Goal: Find contact information: Find contact information

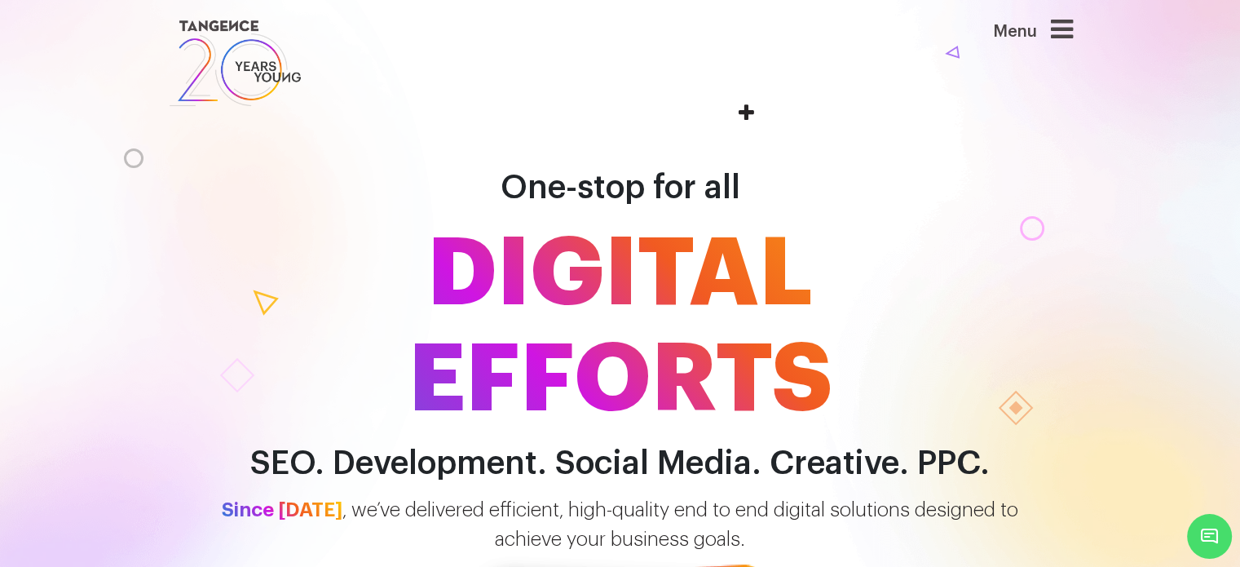
click at [1067, 24] on icon at bounding box center [1062, 29] width 22 height 26
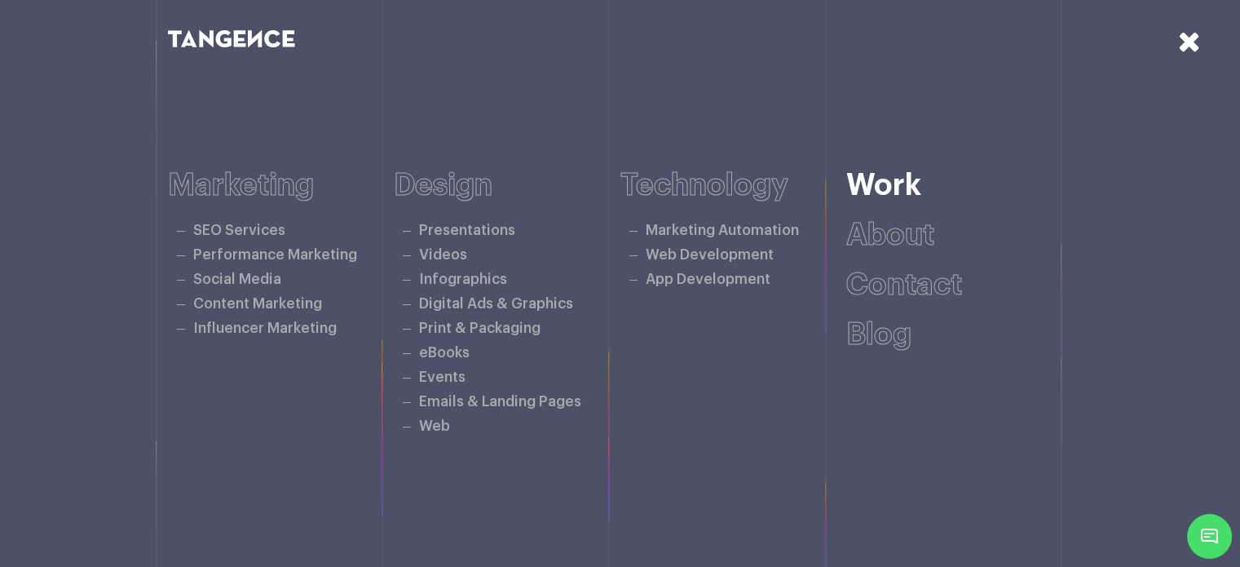
click at [912, 185] on link "Work" at bounding box center [883, 185] width 75 height 30
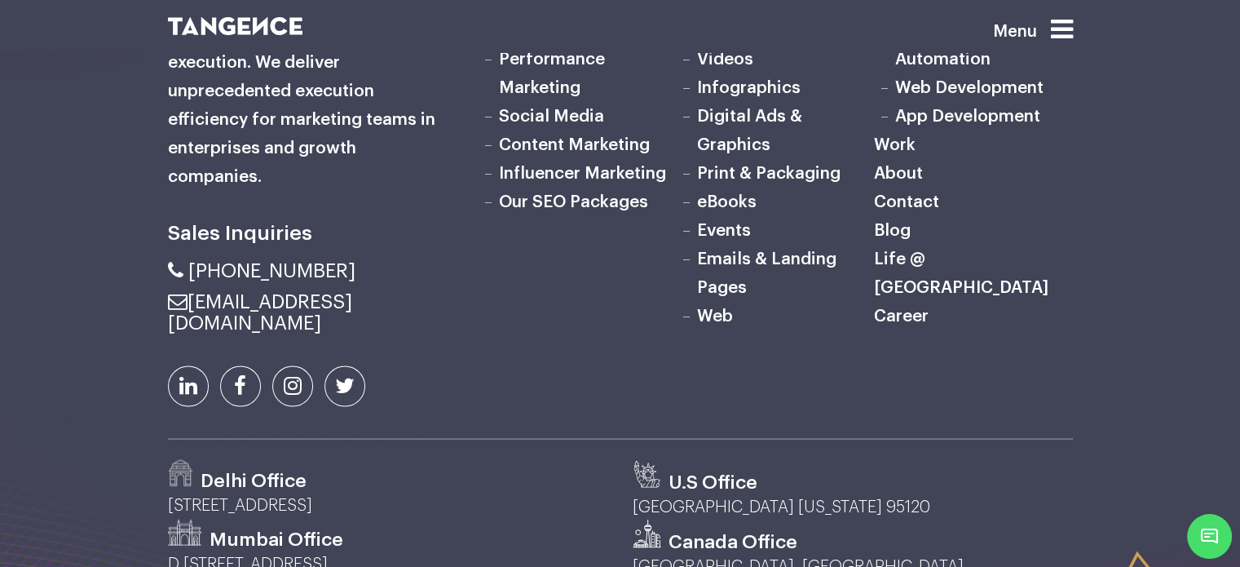
scroll to position [3098, 0]
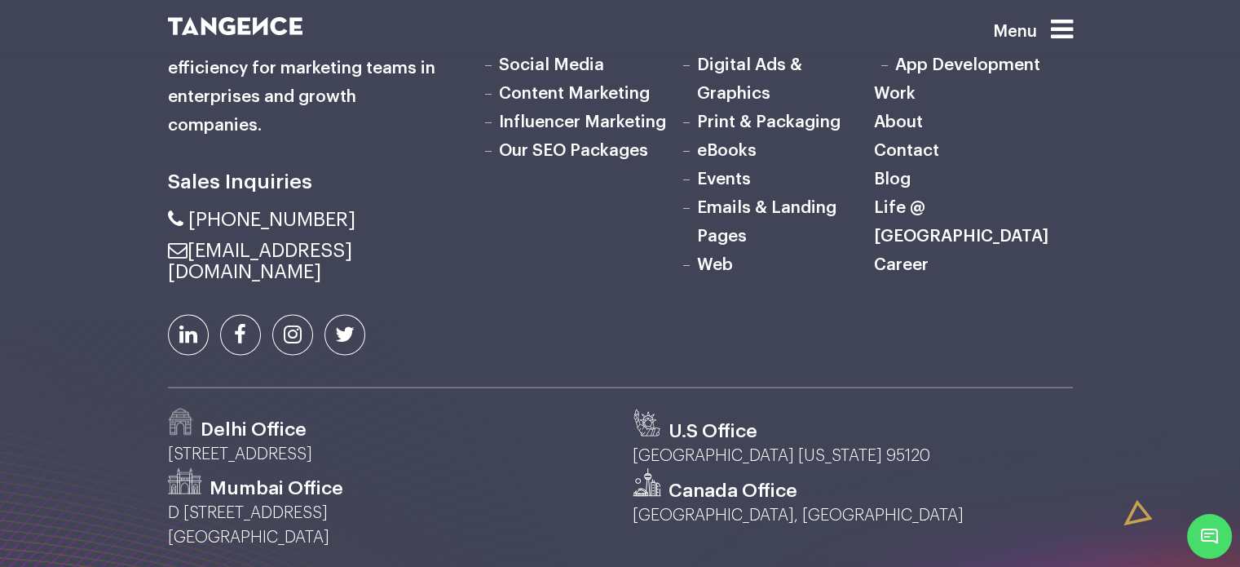
drag, startPoint x: 372, startPoint y: 412, endPoint x: 152, endPoint y: 417, distance: 220.2
click at [152, 417] on div "Sales Inquiries Marketing Web" at bounding box center [620, 240] width 1240 height 689
click at [156, 416] on div "Delhi Office F 298, Sec 63, Noida, 201301" at bounding box center [388, 438] width 465 height 60
click at [171, 441] on p "[STREET_ADDRESS]" at bounding box center [388, 453] width 440 height 24
click at [75, 443] on div "Sales Inquiries Marketing Web" at bounding box center [620, 240] width 1240 height 689
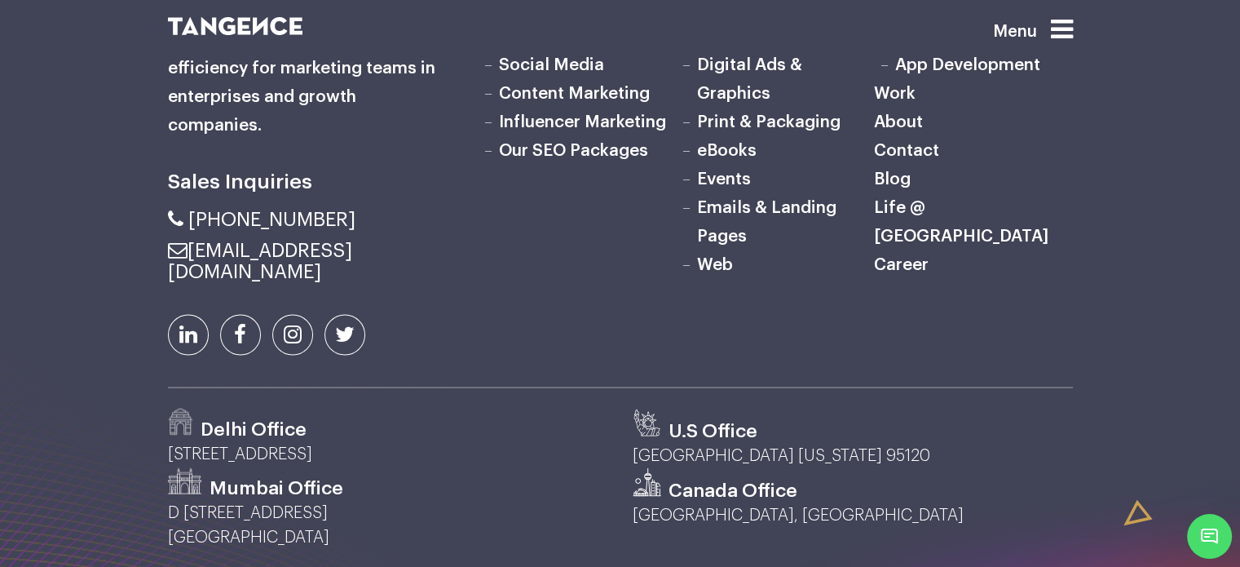
drag, startPoint x: 140, startPoint y: 401, endPoint x: 173, endPoint y: 395, distance: 33.1
click at [140, 400] on div "Sales Inquiries Marketing Web" at bounding box center [620, 240] width 1240 height 689
drag, startPoint x: 164, startPoint y: 396, endPoint x: 422, endPoint y: 400, distance: 258.5
click at [422, 408] on div "Delhi Office F 298, Sec 63, Noida, 201301" at bounding box center [388, 438] width 465 height 60
copy p "[STREET_ADDRESS]"
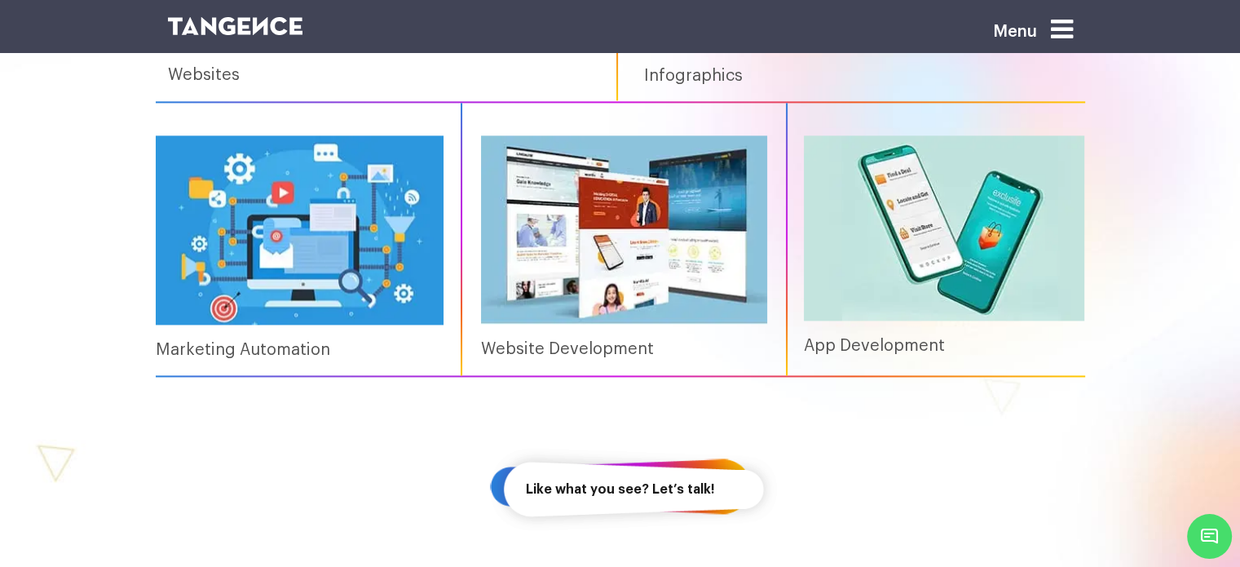
scroll to position [2365, 0]
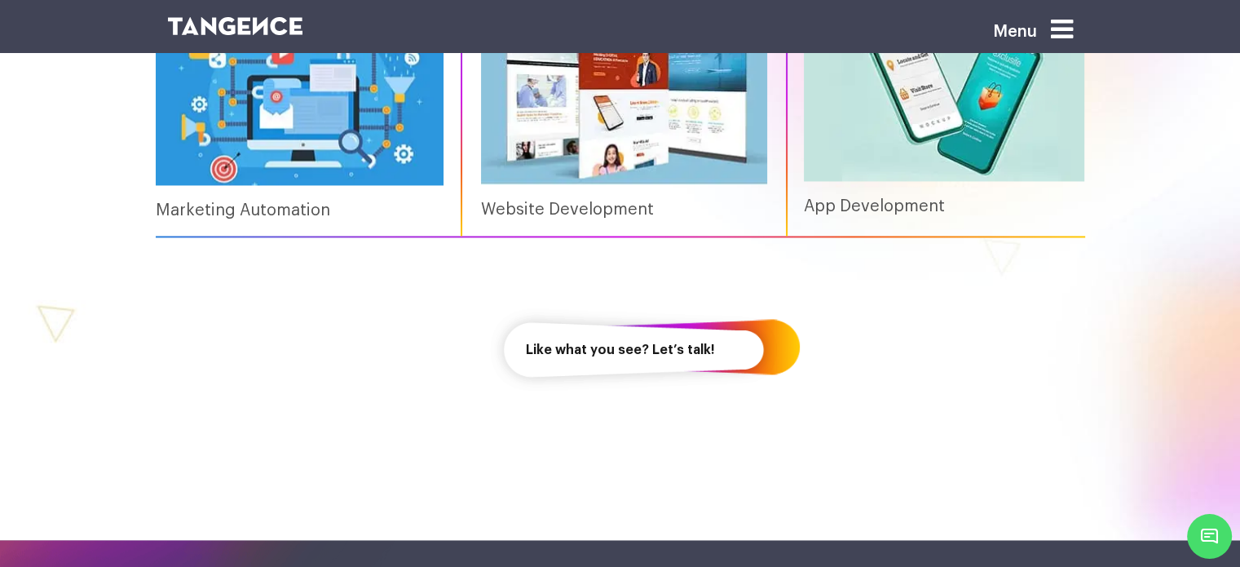
click at [679, 347] on link "Like what you see? Let’s talk!" at bounding box center [620, 350] width 261 height 94
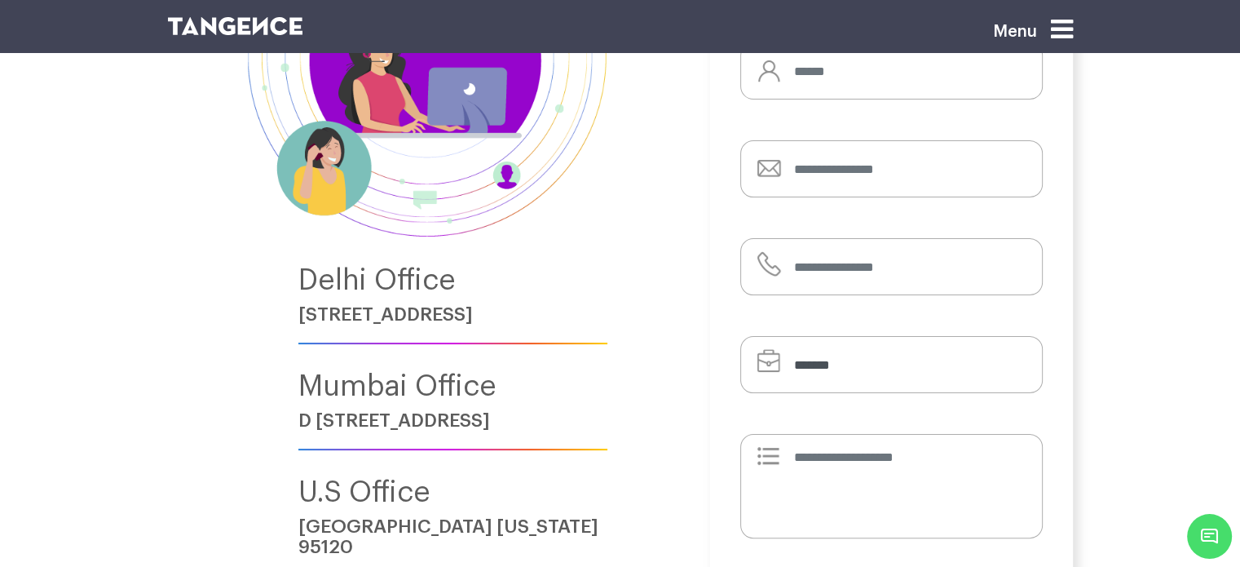
scroll to position [163, 0]
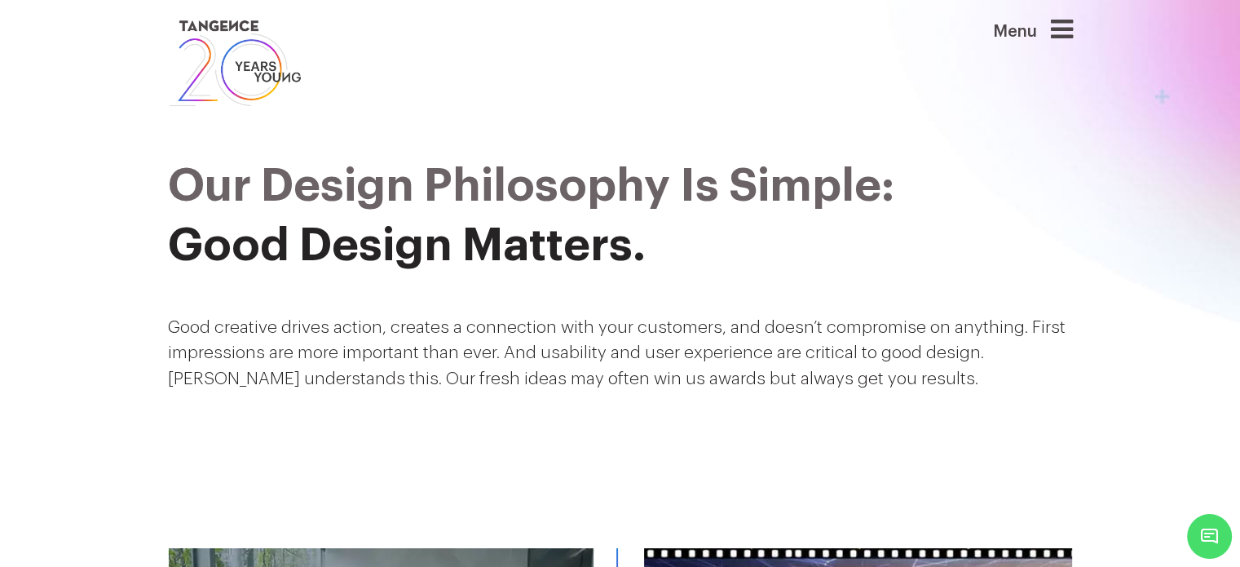
click at [1070, 24] on icon at bounding box center [1062, 29] width 22 height 26
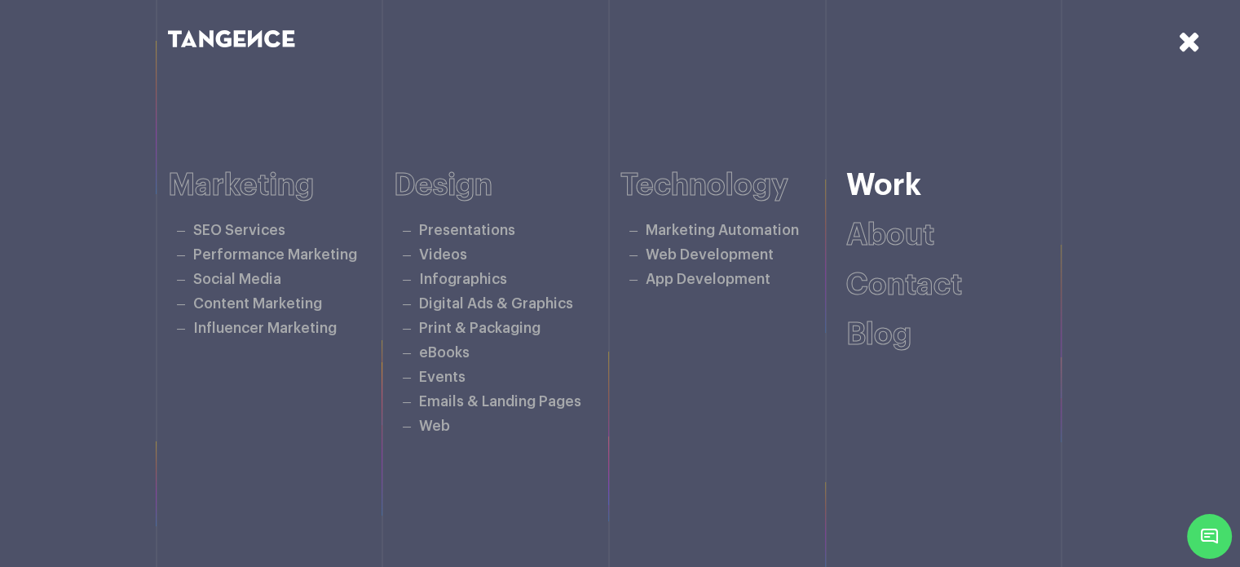
click at [899, 190] on link "Work" at bounding box center [883, 185] width 75 height 30
